Goal: Task Accomplishment & Management: Manage account settings

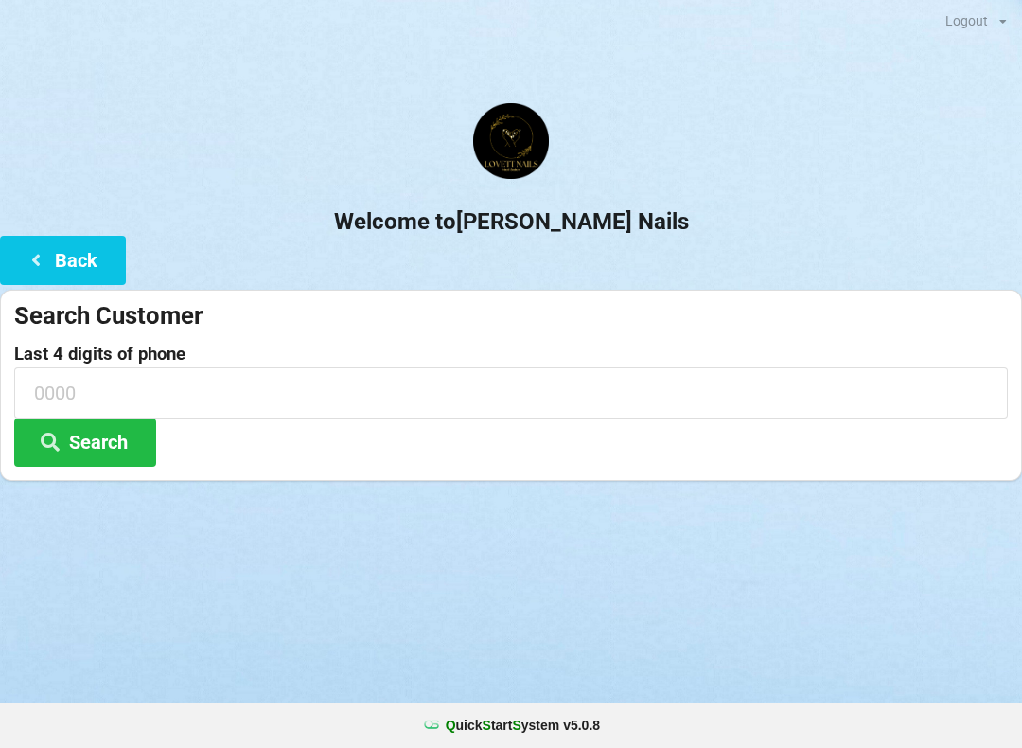
click at [35, 254] on icon at bounding box center [36, 259] width 23 height 16
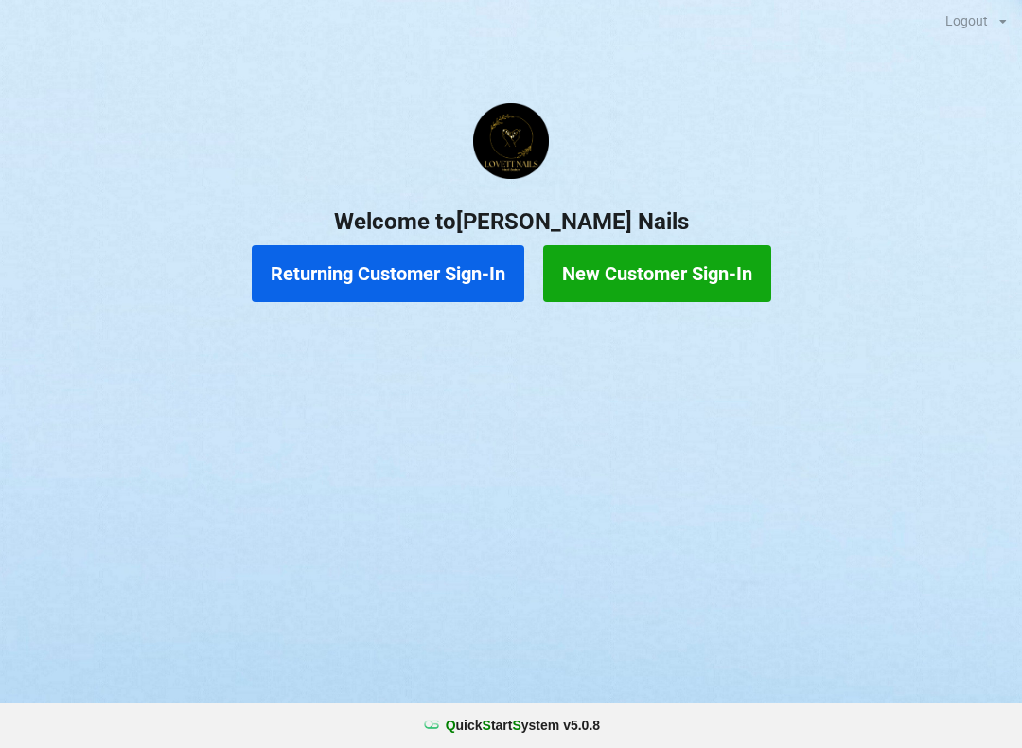
click at [412, 278] on button "Returning Customer Sign-In" at bounding box center [388, 273] width 273 height 57
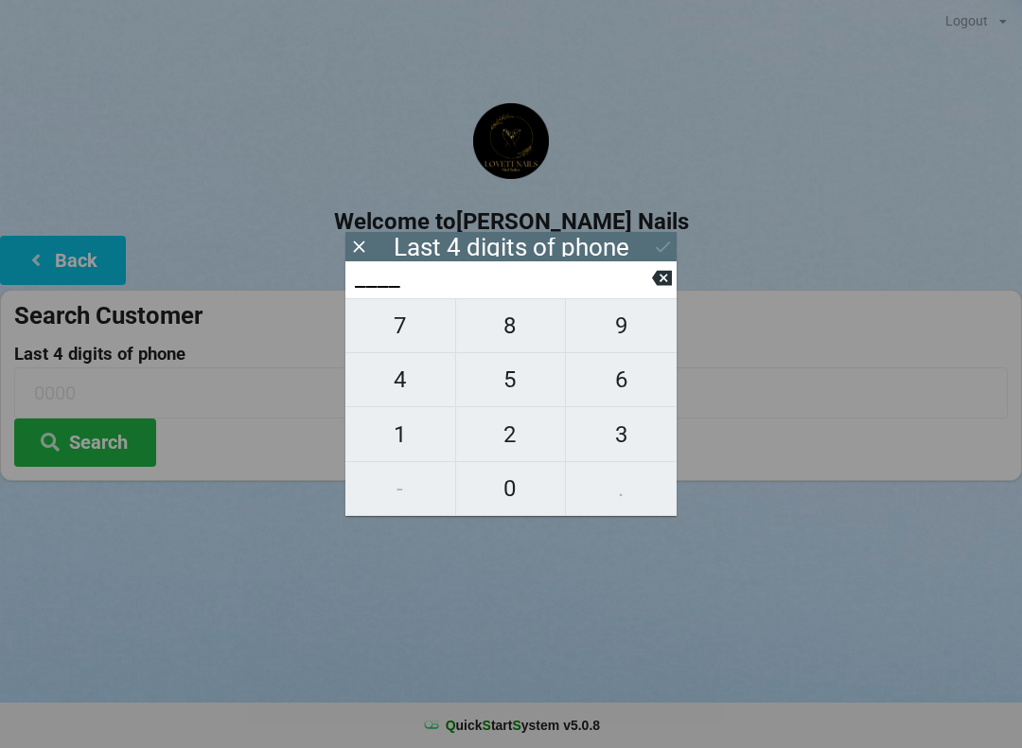
click at [393, 327] on span "7" at bounding box center [400, 326] width 110 height 40
type input "7___"
click at [616, 377] on span "6" at bounding box center [621, 380] width 111 height 40
type input "76__"
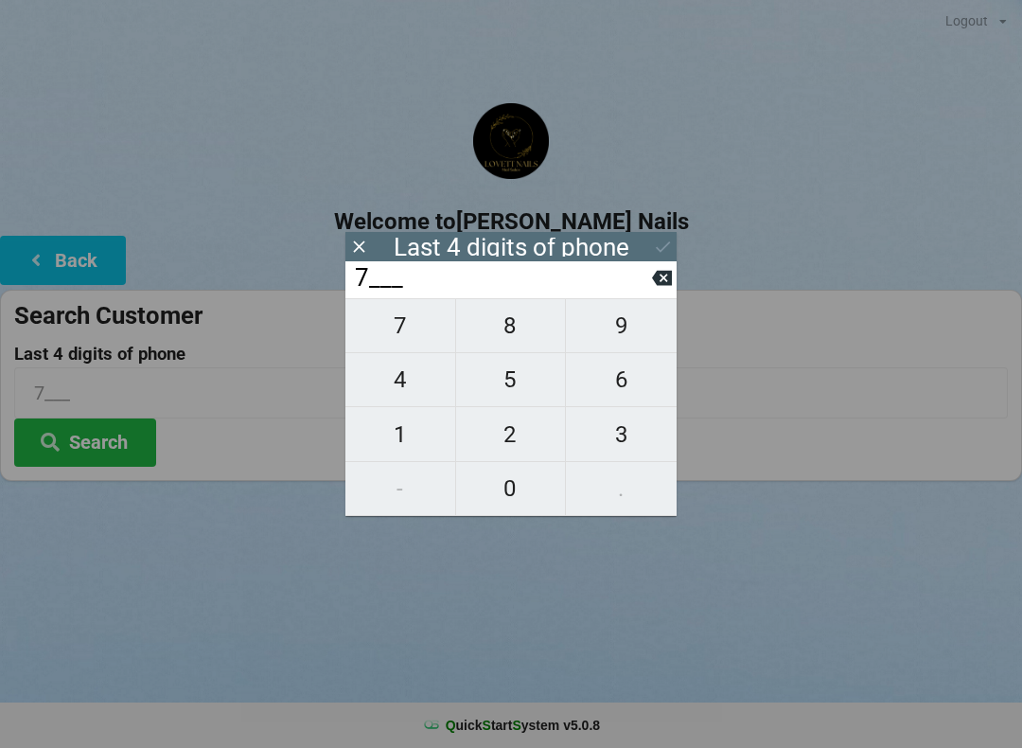
type input "76__"
click at [502, 335] on span "8" at bounding box center [511, 326] width 110 height 40
type input "768_"
click at [617, 334] on span "9" at bounding box center [621, 326] width 111 height 40
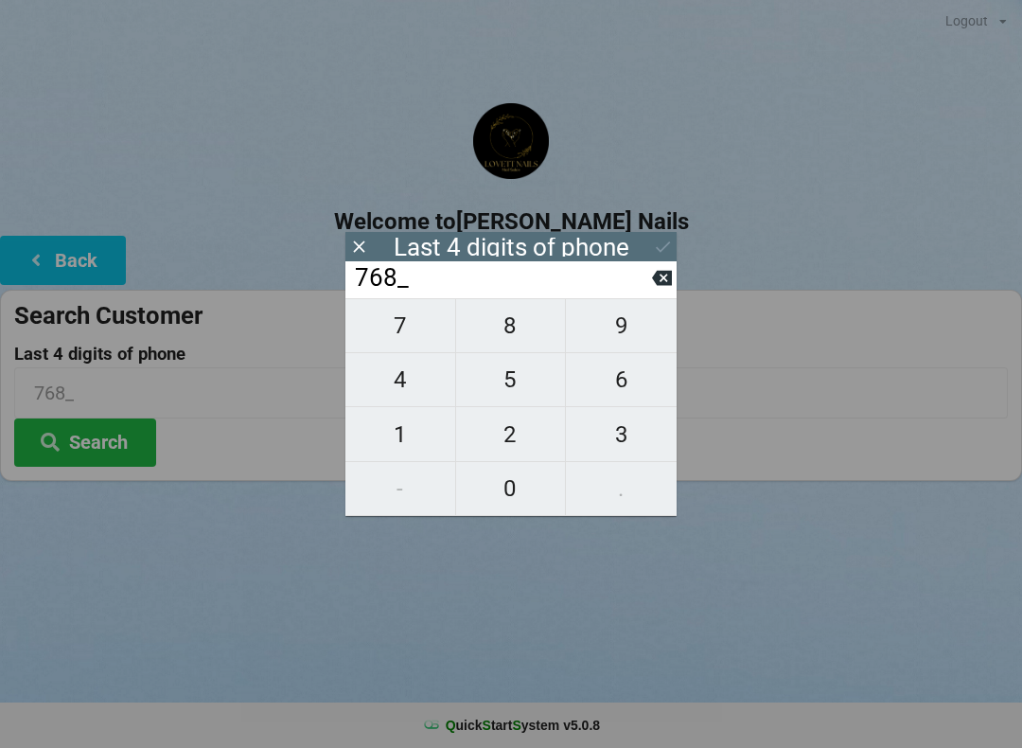
type input "7689"
click at [658, 239] on icon at bounding box center [663, 247] width 20 height 20
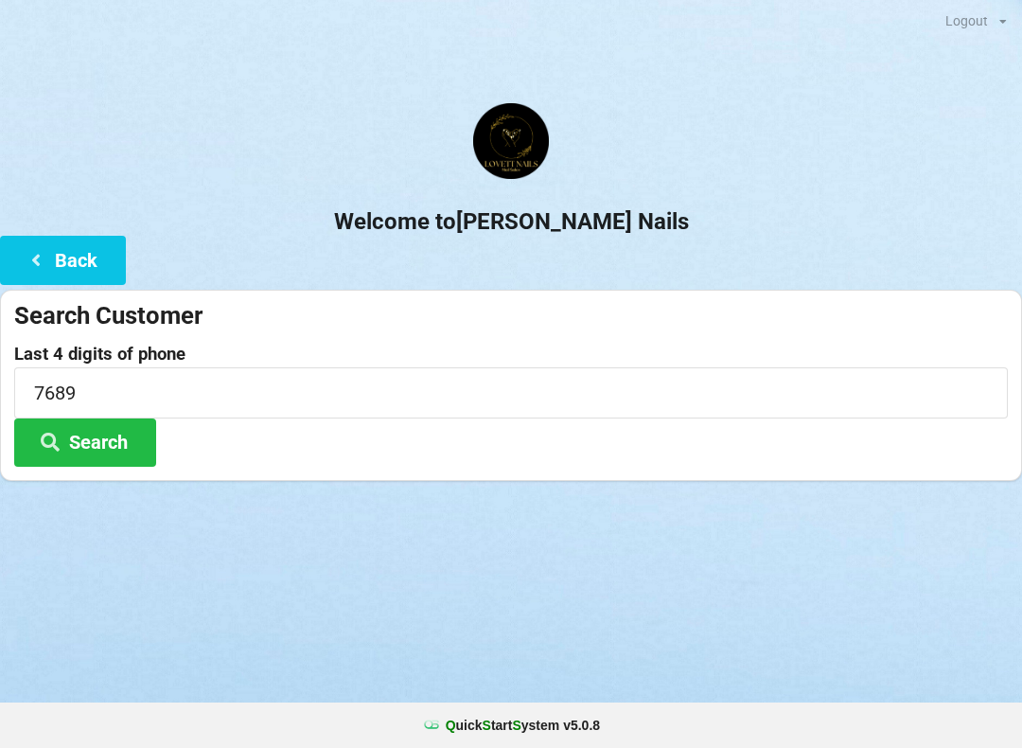
click at [105, 439] on button "Search" at bounding box center [85, 442] width 142 height 48
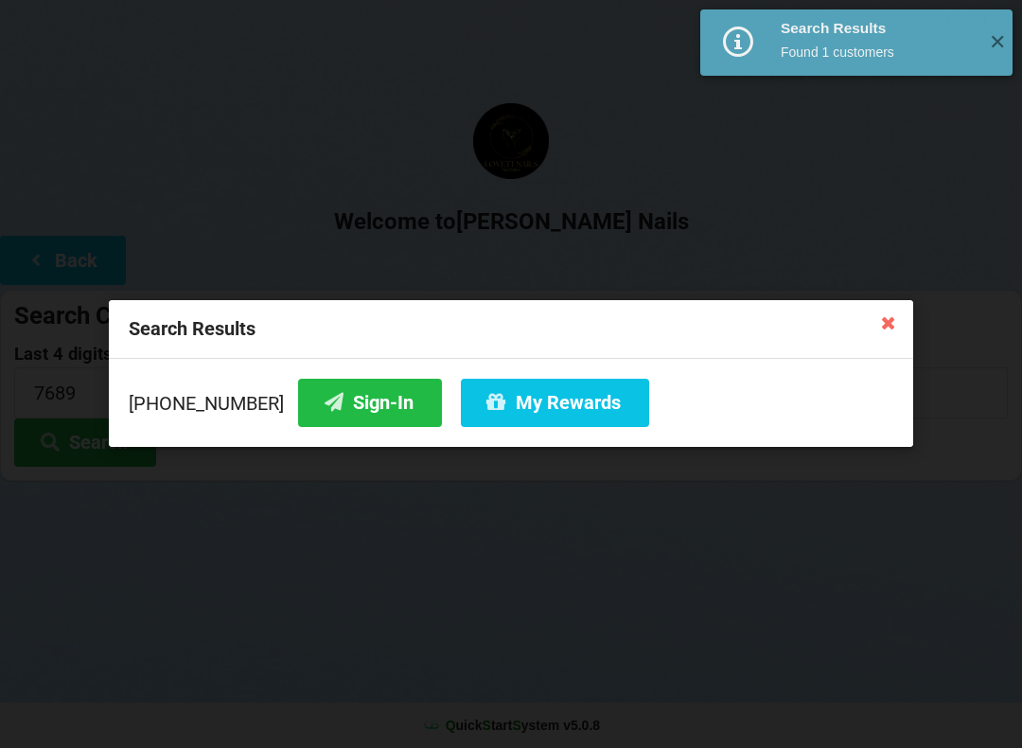
click at [522, 411] on button "My Rewards" at bounding box center [555, 403] width 188 height 48
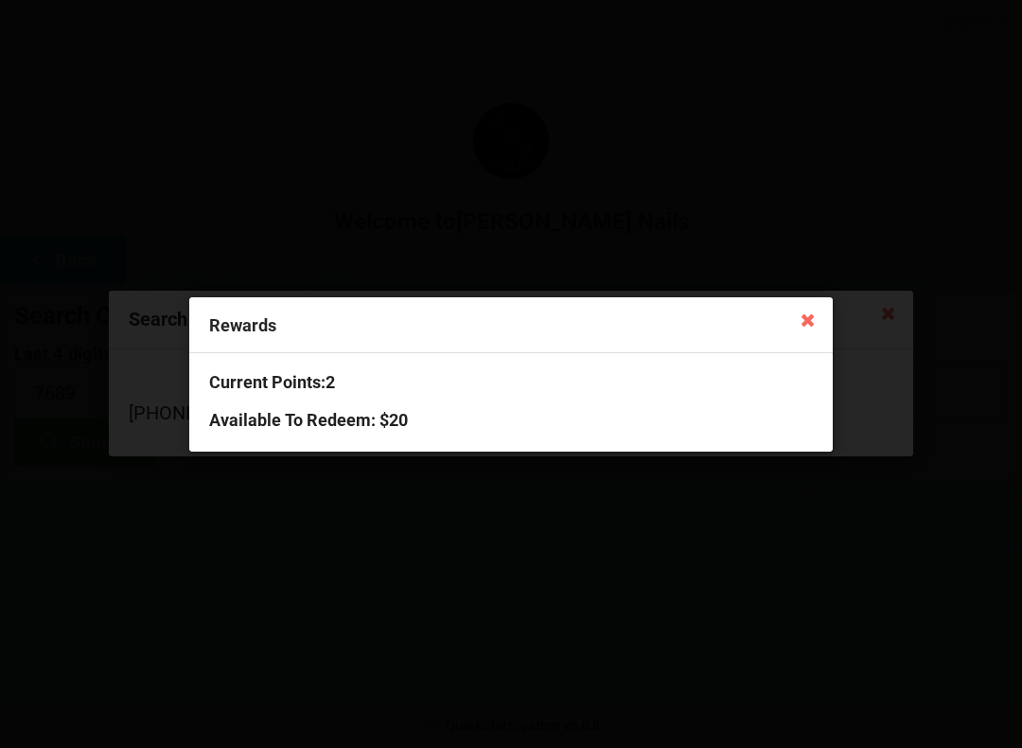
click at [794, 326] on icon at bounding box center [808, 319] width 30 height 30
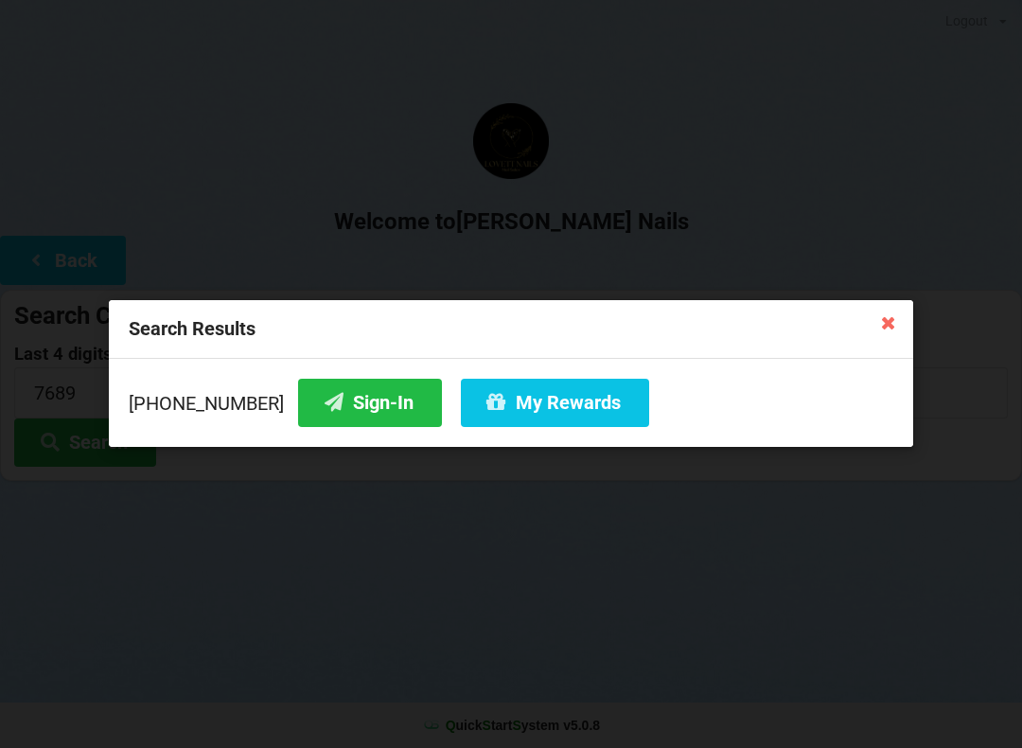
click at [881, 318] on icon at bounding box center [889, 322] width 30 height 30
